Goal: Transaction & Acquisition: Purchase product/service

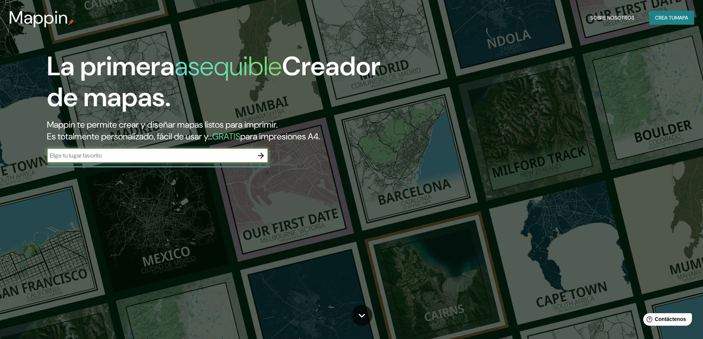
click at [263, 153] on icon "button" at bounding box center [261, 155] width 9 height 9
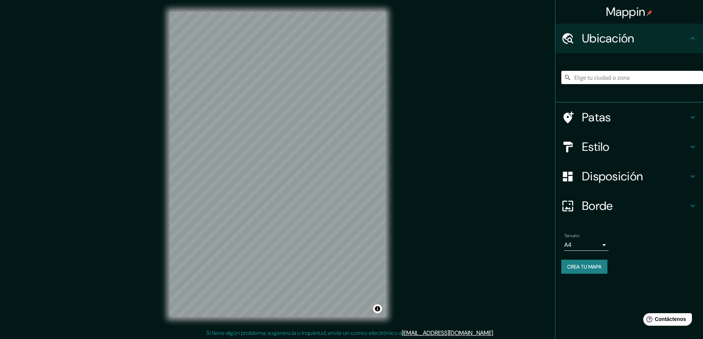
click at [616, 76] on input "Elige tu ciudad o zona" at bounding box center [632, 77] width 142 height 13
type input "[GEOGRAPHIC_DATA], [GEOGRAPHIC_DATA], [GEOGRAPHIC_DATA]"
click at [656, 148] on h4 "Estilo" at bounding box center [635, 147] width 106 height 15
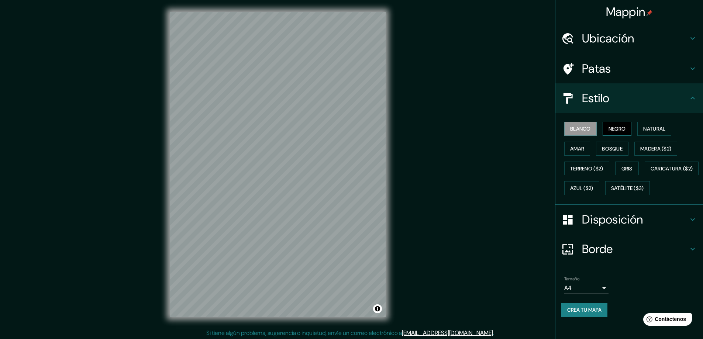
click at [622, 128] on font "Negro" at bounding box center [617, 129] width 17 height 7
click at [649, 132] on font "Natural" at bounding box center [654, 129] width 22 height 7
click at [570, 147] on font "Amar" at bounding box center [577, 148] width 14 height 7
click at [611, 152] on font "Bosque" at bounding box center [612, 149] width 21 height 10
click at [659, 151] on font "Madera ($2)" at bounding box center [655, 148] width 31 height 7
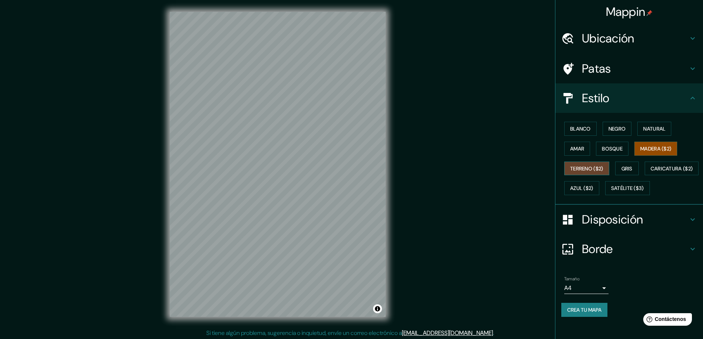
click at [591, 166] on font "Terreno ($2)" at bounding box center [586, 168] width 33 height 7
click at [626, 169] on font "Gris" at bounding box center [627, 168] width 11 height 7
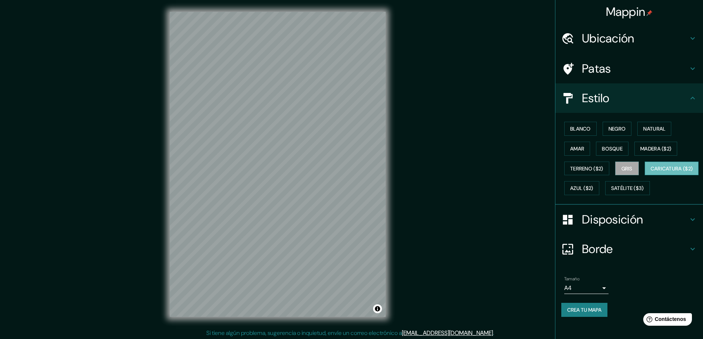
click at [651, 172] on font "Caricatura ($2)" at bounding box center [672, 168] width 42 height 7
click at [594, 188] on font "Azul ($2)" at bounding box center [581, 188] width 23 height 7
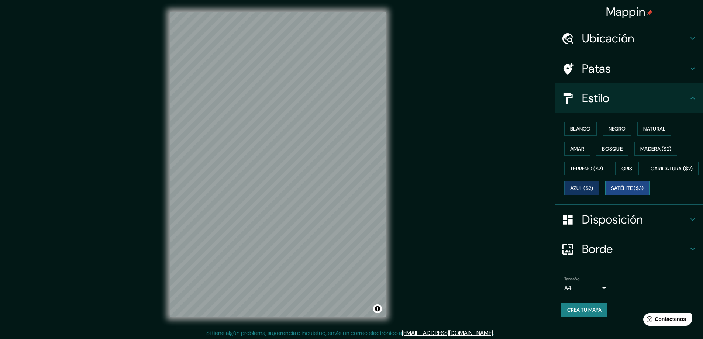
click at [611, 193] on font "Satélite ($3)" at bounding box center [627, 188] width 33 height 10
click at [592, 127] on button "Blanco" at bounding box center [580, 129] width 32 height 14
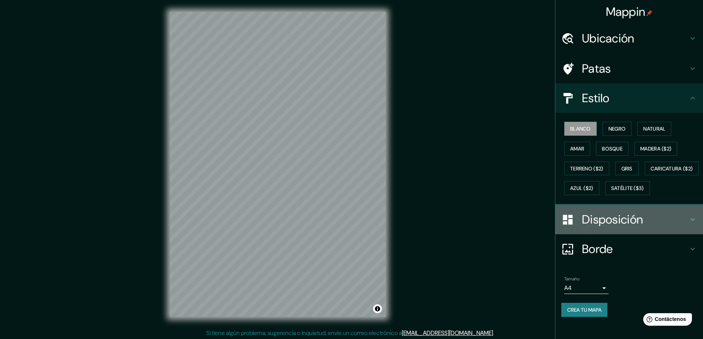
click at [689, 224] on icon at bounding box center [692, 219] width 9 height 9
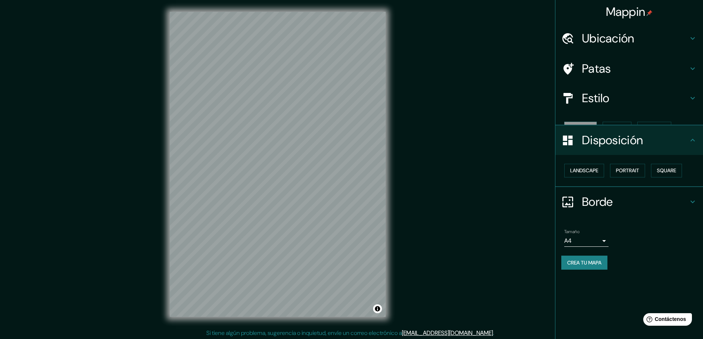
scroll to position [0, 0]
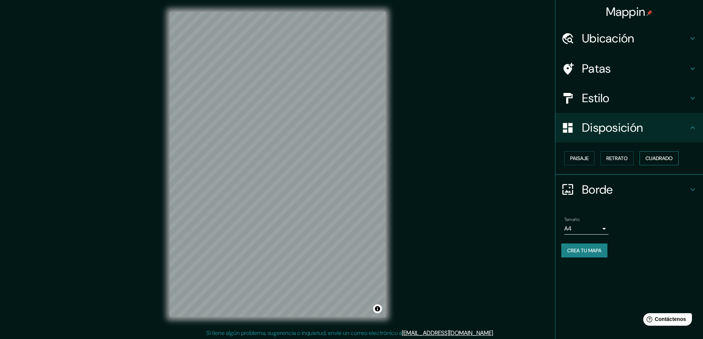
click at [648, 160] on font "Cuadrado" at bounding box center [659, 158] width 27 height 7
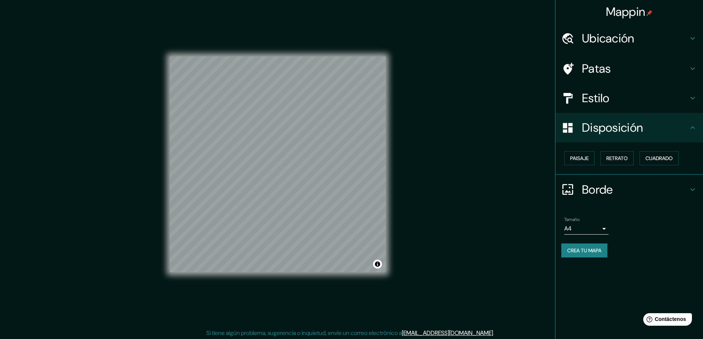
click at [639, 158] on div "Paisaje Retrato Cuadrado" at bounding box center [632, 158] width 142 height 20
click at [625, 152] on button "Retrato" at bounding box center [617, 158] width 33 height 14
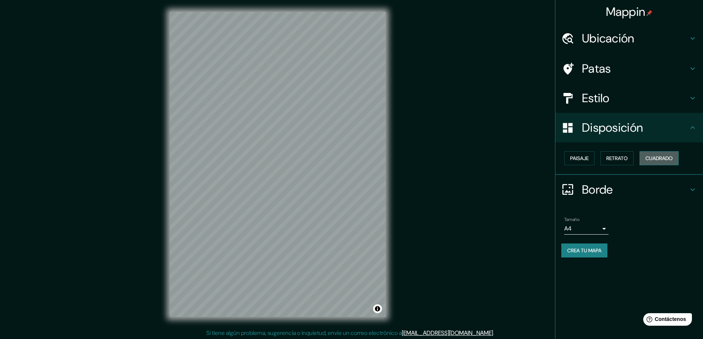
click at [645, 158] on button "Cuadrado" at bounding box center [659, 158] width 39 height 14
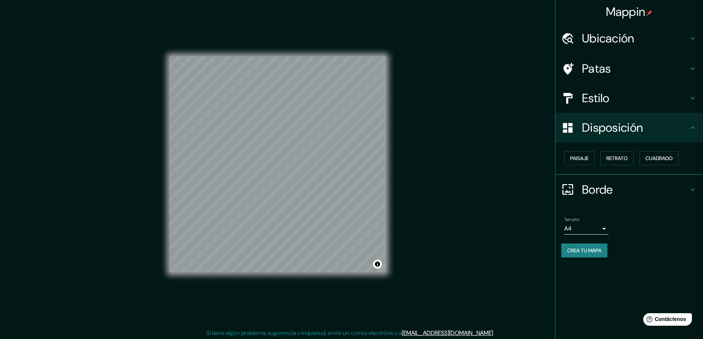
click at [630, 190] on h4 "Borde" at bounding box center [635, 189] width 106 height 15
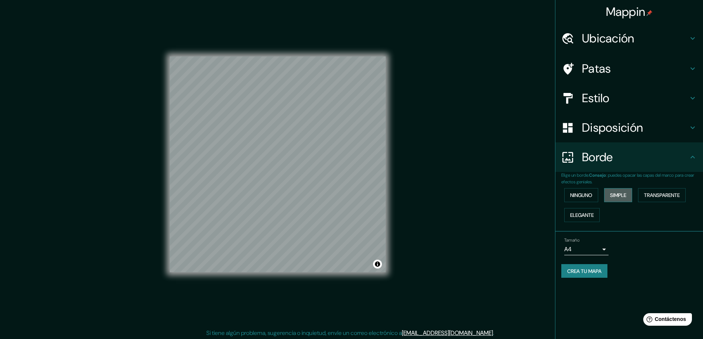
click at [625, 194] on font "Simple" at bounding box center [618, 195] width 16 height 7
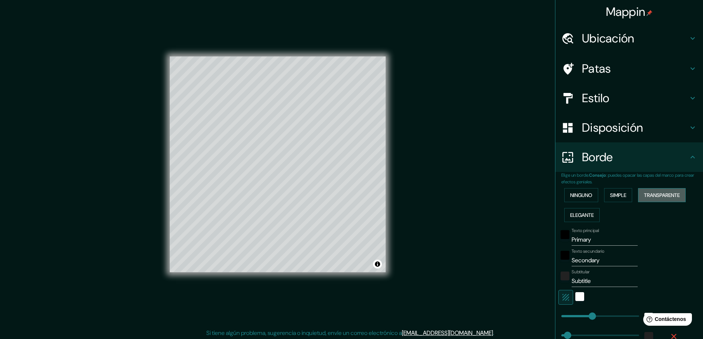
click at [649, 196] on font "Transparente" at bounding box center [662, 195] width 36 height 7
click at [605, 197] on button "Simple" at bounding box center [618, 195] width 28 height 14
click at [655, 193] on font "Transparente" at bounding box center [662, 195] width 36 height 7
click at [583, 213] on font "Elegante" at bounding box center [582, 215] width 24 height 7
click at [575, 199] on font "Ninguno" at bounding box center [581, 195] width 22 height 10
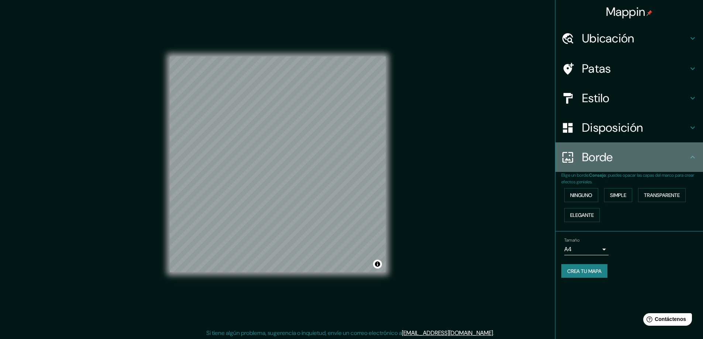
click at [690, 160] on icon at bounding box center [692, 157] width 9 height 9
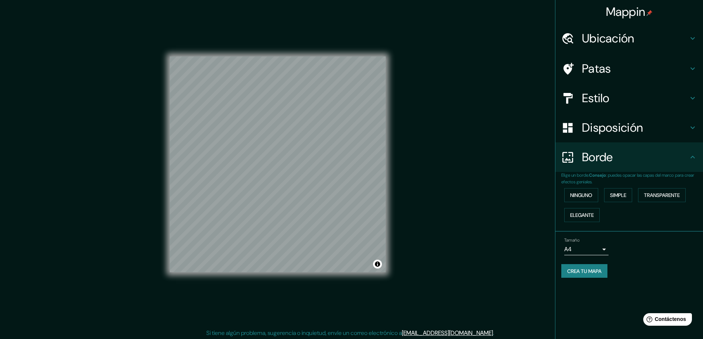
click at [650, 72] on h4 "Patas" at bounding box center [635, 68] width 106 height 15
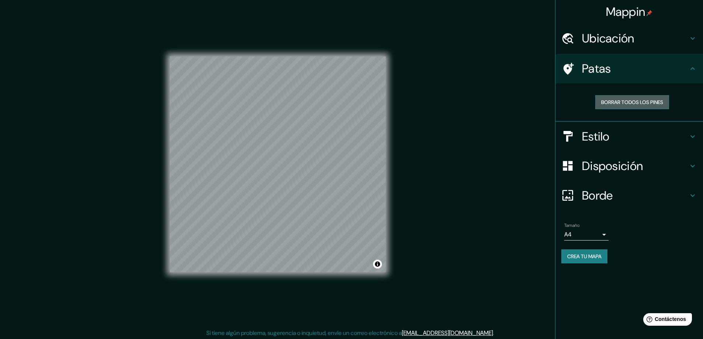
click at [654, 102] on font "Borrar todos los pines" at bounding box center [632, 102] width 62 height 7
click at [692, 38] on icon at bounding box center [693, 38] width 4 height 3
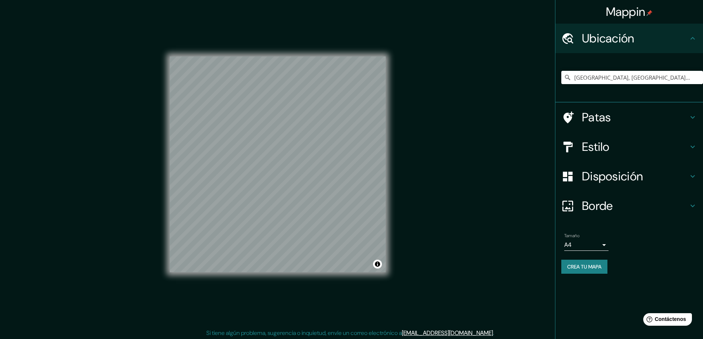
click at [674, 144] on h4 "Estilo" at bounding box center [635, 147] width 106 height 15
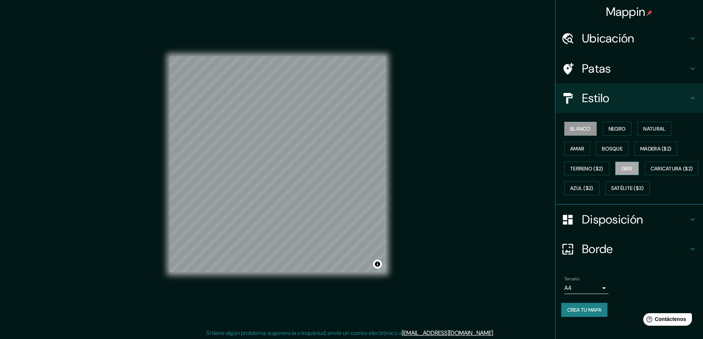
click at [630, 163] on button "Gris" at bounding box center [627, 169] width 24 height 14
click at [579, 129] on font "Blanco" at bounding box center [580, 129] width 21 height 7
click at [588, 313] on font "Crea tu mapa" at bounding box center [584, 310] width 34 height 7
